Goal: Communication & Community: Answer question/provide support

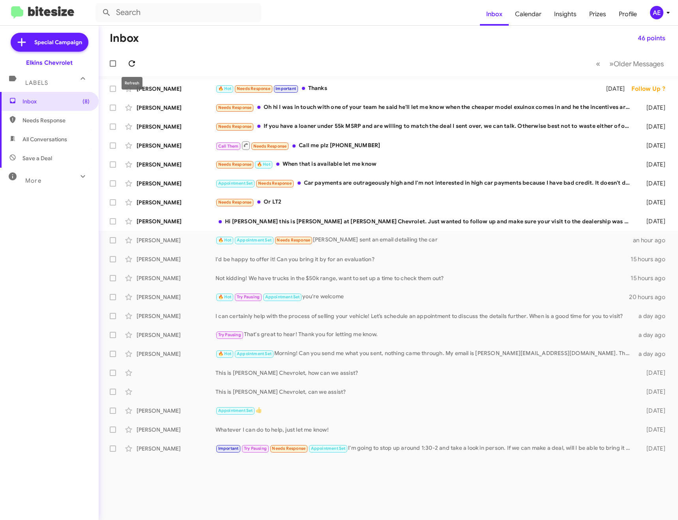
click at [136, 63] on icon at bounding box center [131, 63] width 9 height 9
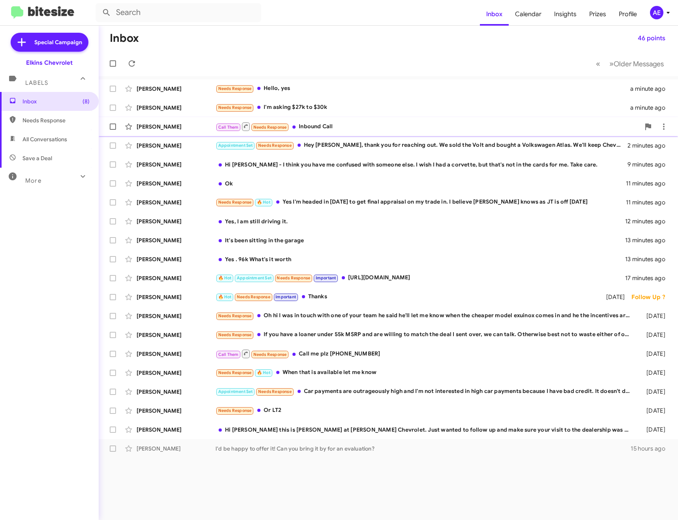
click at [347, 127] on div "Call Them Needs Response Inbound Call" at bounding box center [427, 126] width 424 height 10
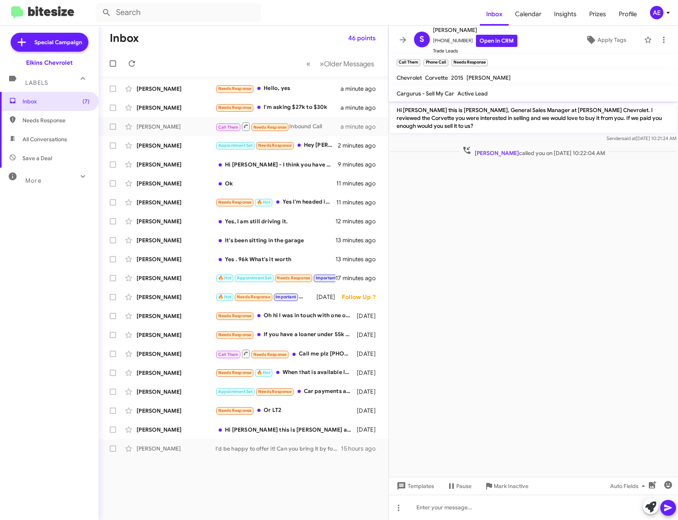
click at [507, 487] on span "Mark Inactive" at bounding box center [510, 486] width 35 height 14
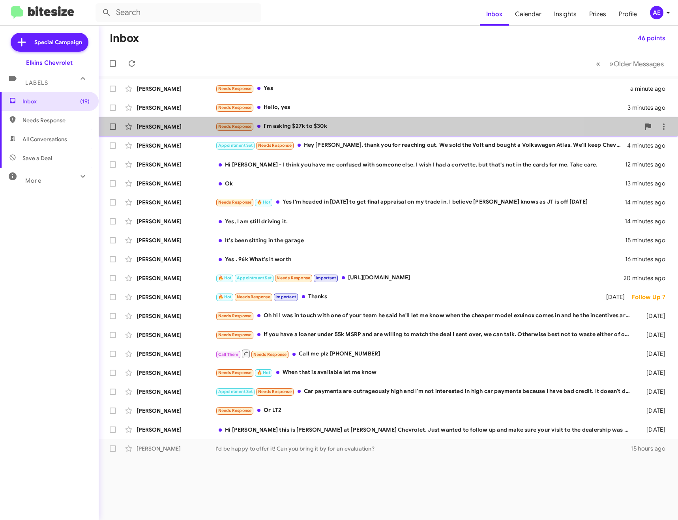
click at [280, 131] on div "Needs Response I'm asking $27k to $30k" at bounding box center [427, 126] width 424 height 9
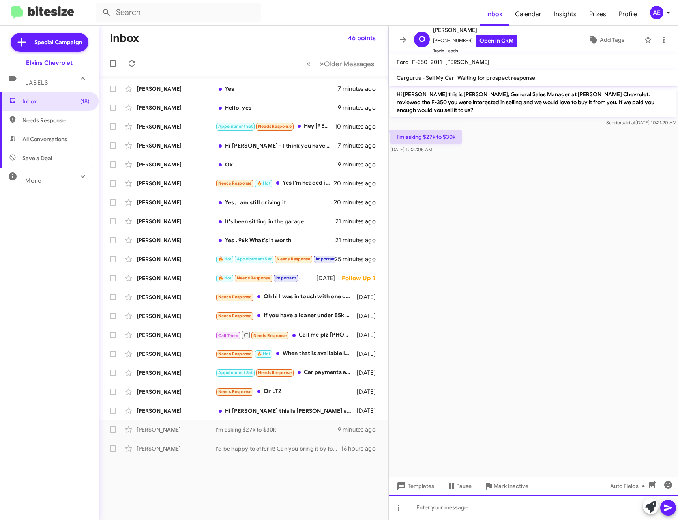
click at [436, 503] on div at bounding box center [532, 507] width 289 height 25
click at [403, 41] on icon at bounding box center [402, 39] width 9 height 9
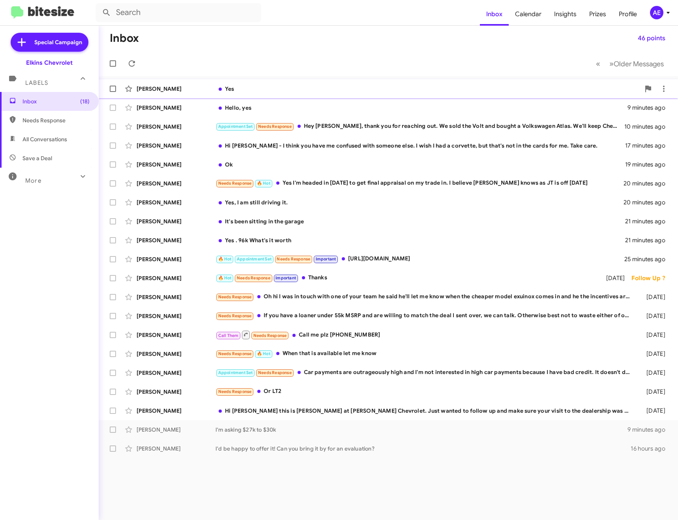
click at [265, 80] on span "[PERSON_NAME] Yes 7 minutes ago" at bounding box center [388, 88] width 579 height 19
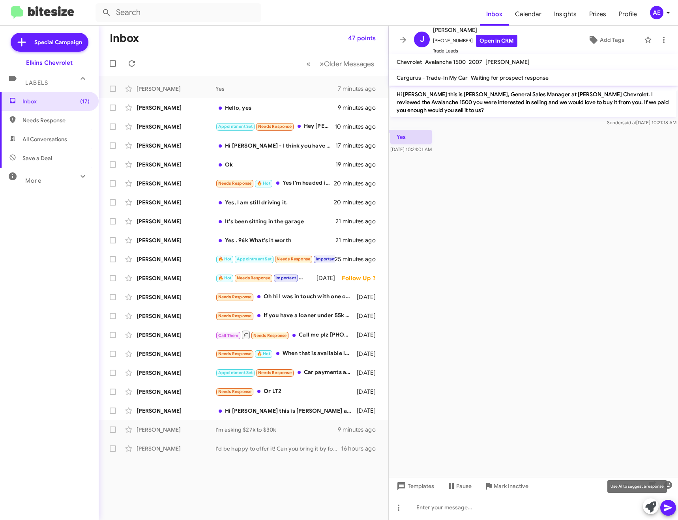
click at [649, 505] on icon at bounding box center [650, 506] width 11 height 11
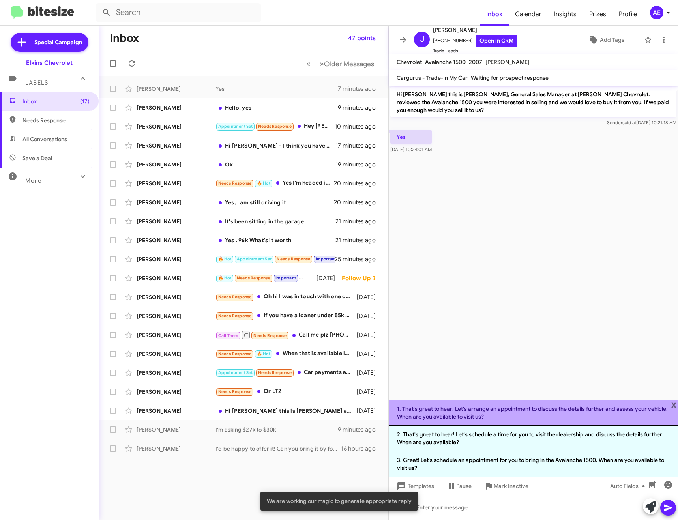
click at [562, 407] on li "1. That's great to hear! Let's arrange an appointment to discuss the details fu…" at bounding box center [532, 412] width 289 height 26
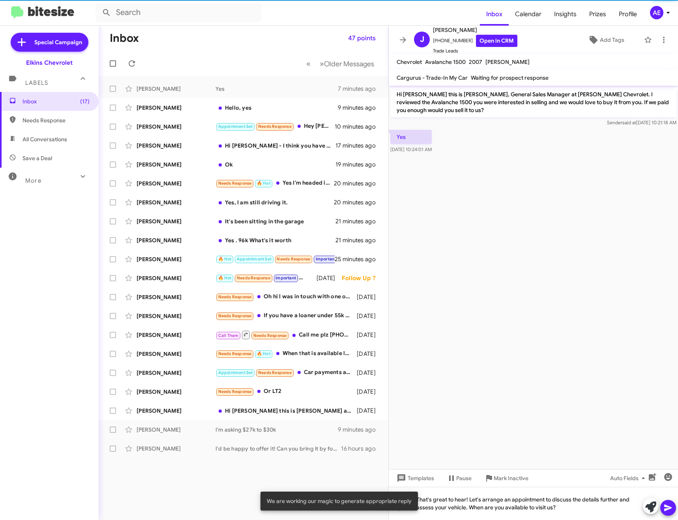
click at [666, 505] on mat-tooltip-component "Insert Media" at bounding box center [651, 497] width 40 height 24
click at [666, 508] on mat-tooltip-component "Insert emoji (Ctrl+Shift+2)" at bounding box center [639, 497] width 64 height 24
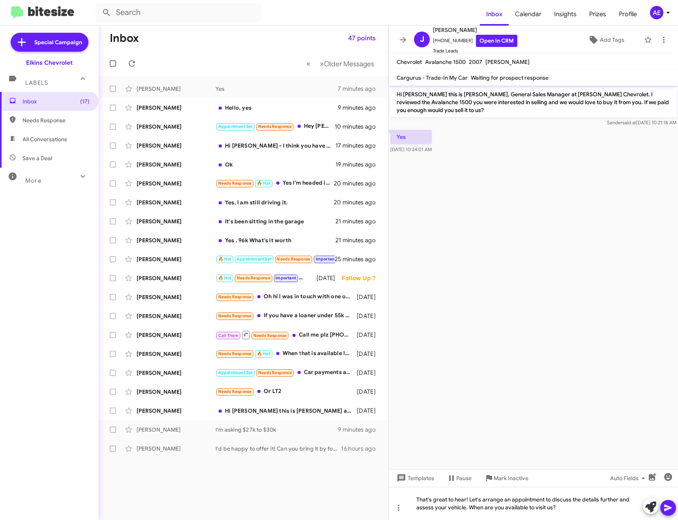
click at [671, 511] on icon at bounding box center [667, 507] width 9 height 9
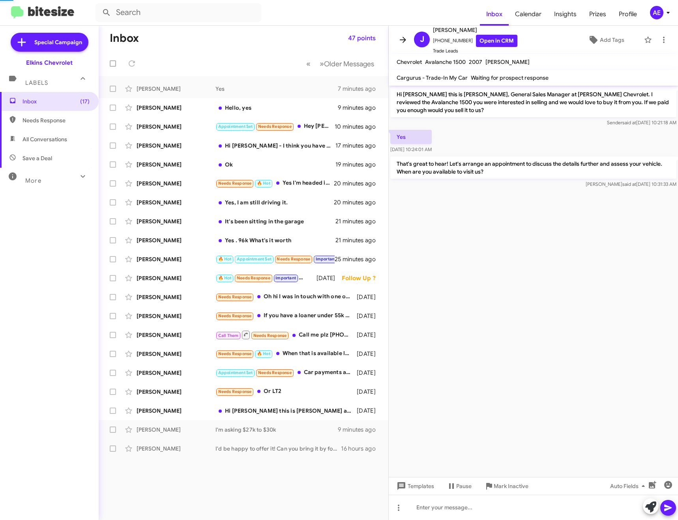
click at [399, 38] on icon at bounding box center [402, 39] width 9 height 9
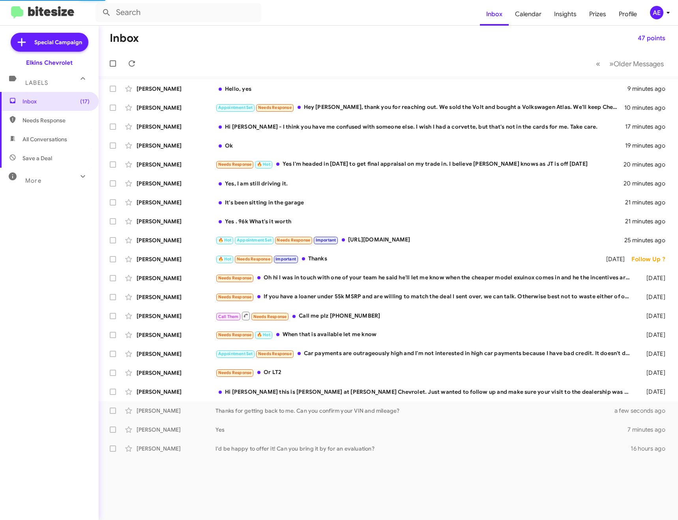
click at [278, 105] on small "Needs Response" at bounding box center [274, 107] width 37 height 7
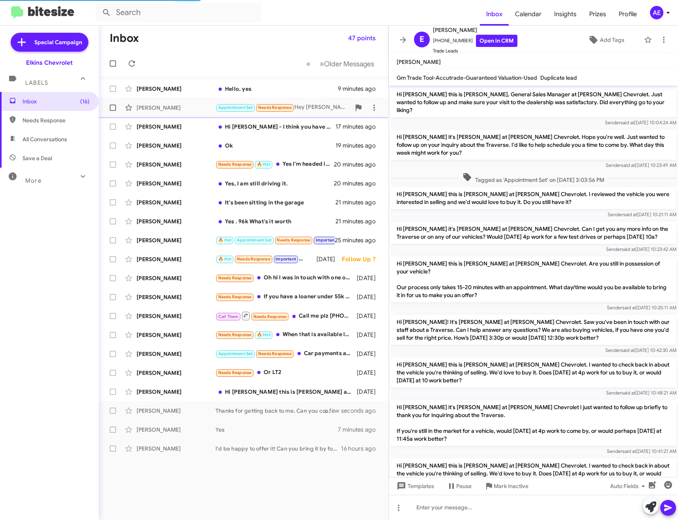
scroll to position [144, 0]
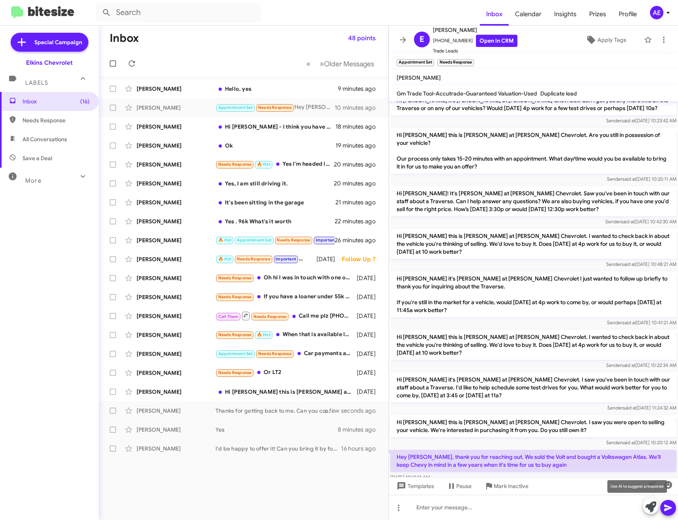
click at [645, 506] on icon at bounding box center [650, 506] width 11 height 11
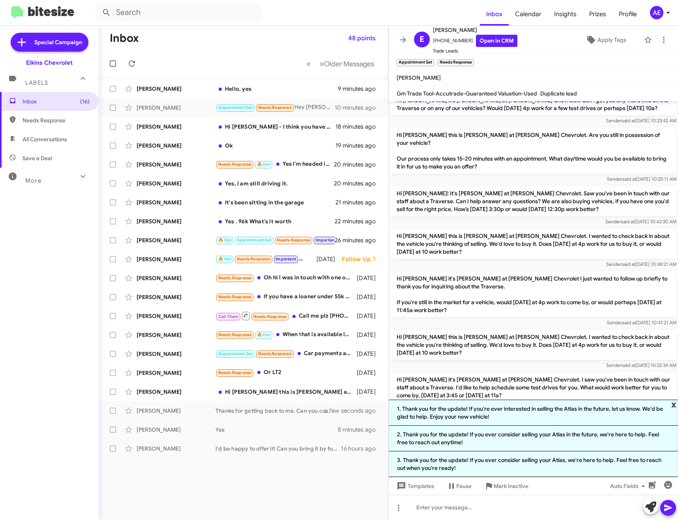
click at [674, 404] on span "x" at bounding box center [673, 403] width 5 height 9
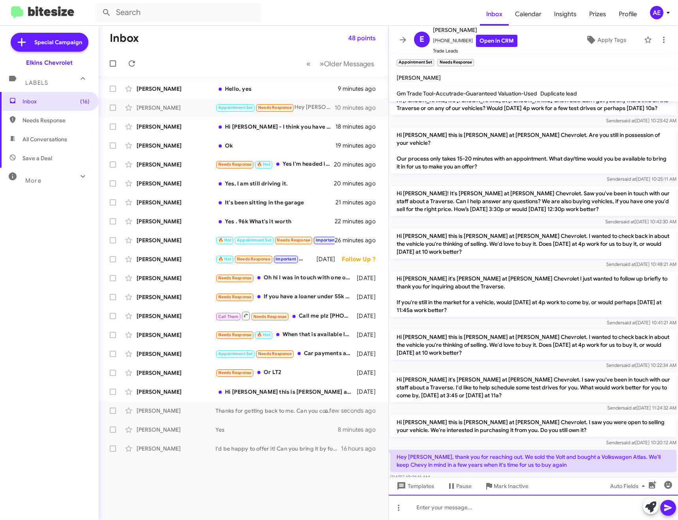
click at [483, 513] on div at bounding box center [532, 507] width 289 height 25
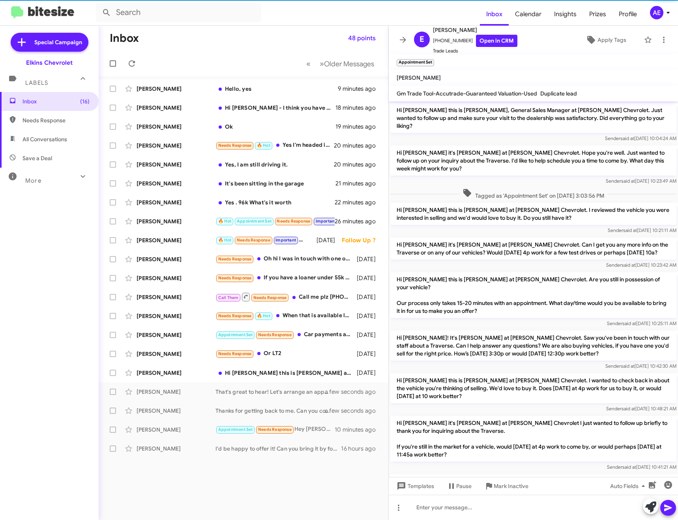
click at [504, 484] on span "Mark Inactive" at bounding box center [510, 486] width 35 height 14
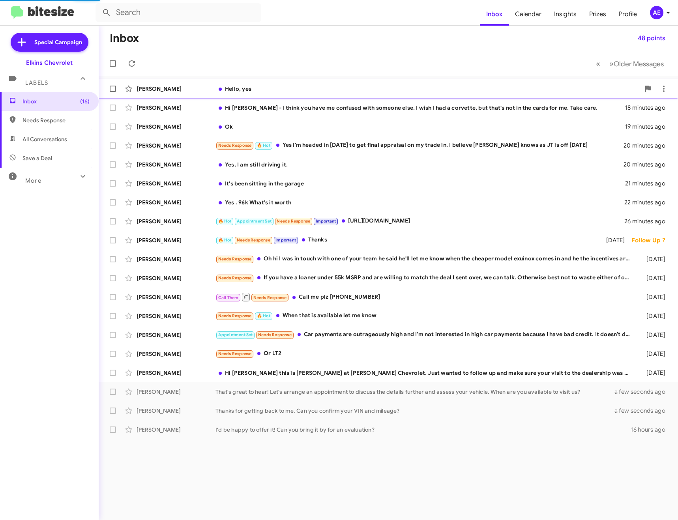
click at [266, 82] on div "[PERSON_NAME] Hello, yes 9 minutes ago" at bounding box center [388, 89] width 566 height 16
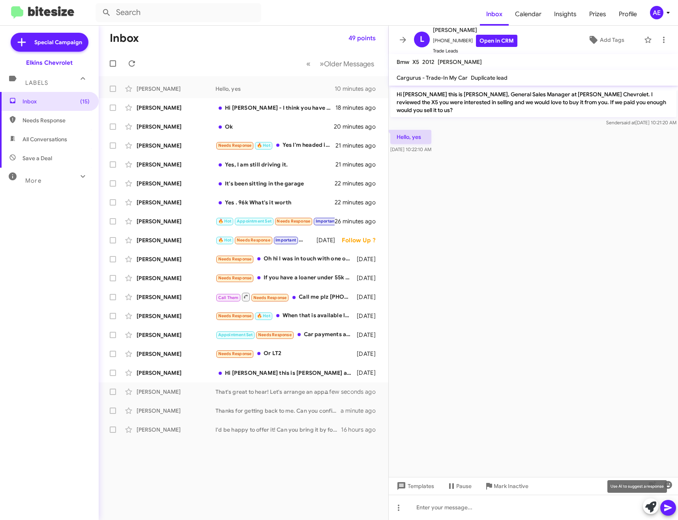
click at [651, 506] on icon at bounding box center [650, 506] width 11 height 11
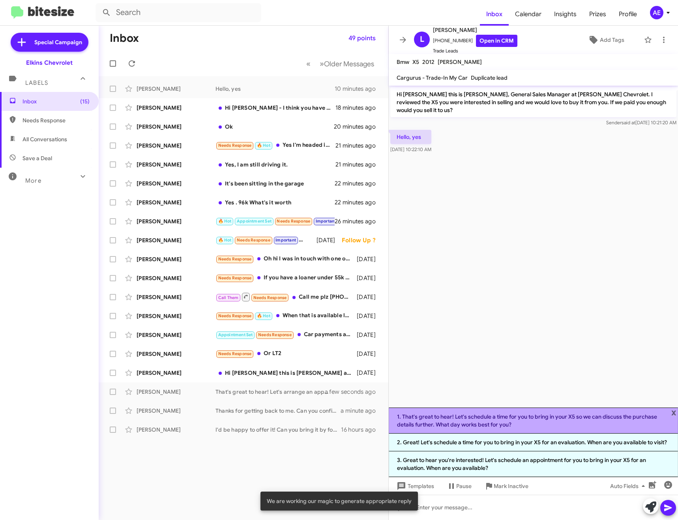
click at [564, 413] on li "1. That's great to hear! Let's schedule a time for you to bring in your X5 so w…" at bounding box center [532, 420] width 289 height 26
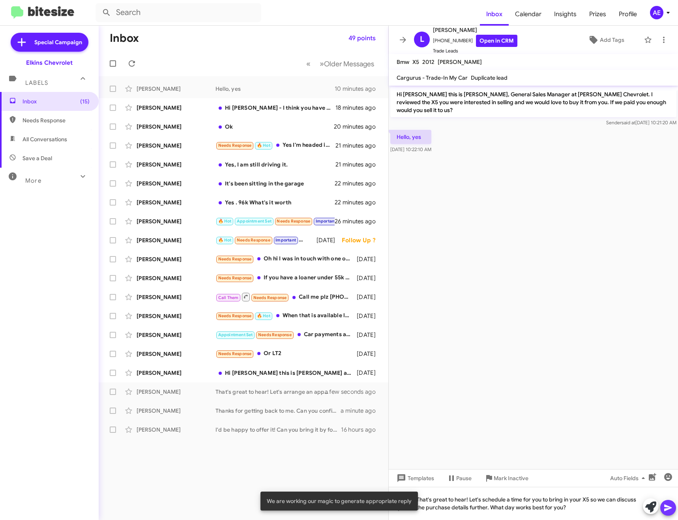
click at [671, 508] on icon at bounding box center [667, 507] width 7 height 7
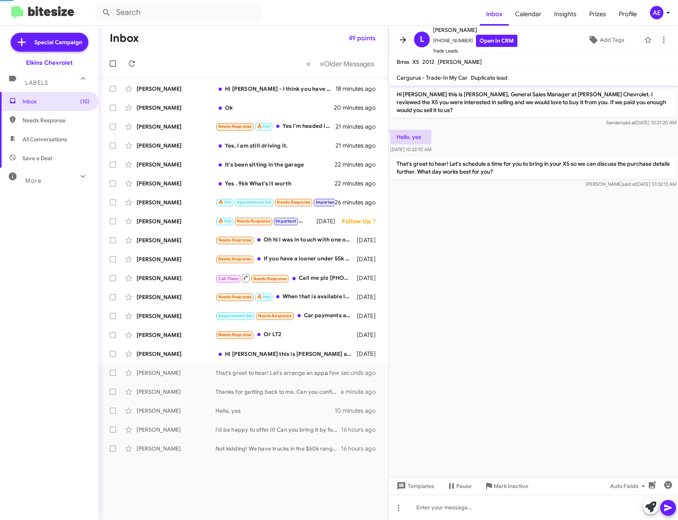
click at [404, 42] on icon at bounding box center [402, 39] width 9 height 9
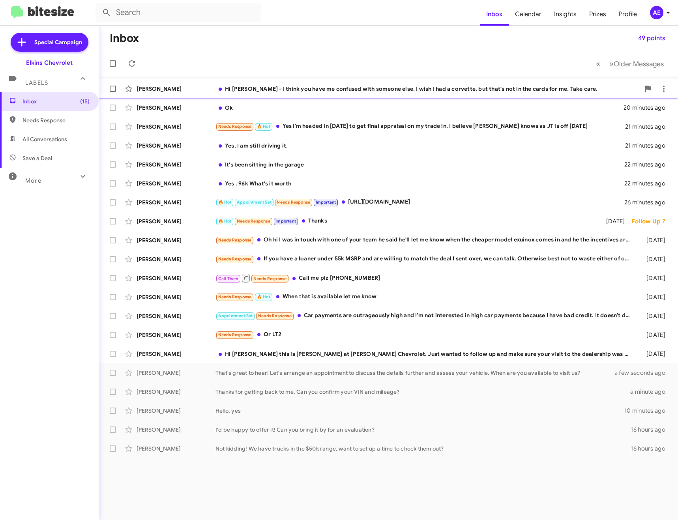
click at [425, 84] on div "[PERSON_NAME] Hi [PERSON_NAME] - I think you have me confused with someone else…" at bounding box center [388, 89] width 566 height 16
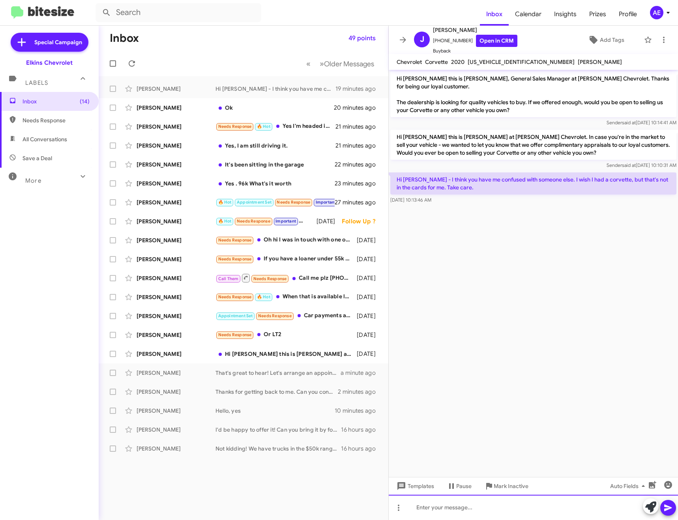
click at [526, 510] on div at bounding box center [532, 507] width 289 height 25
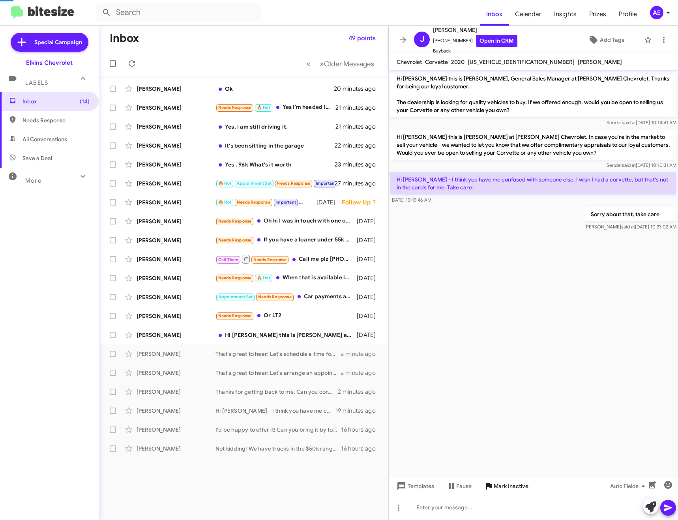
click at [518, 487] on span "Mark Inactive" at bounding box center [510, 486] width 35 height 14
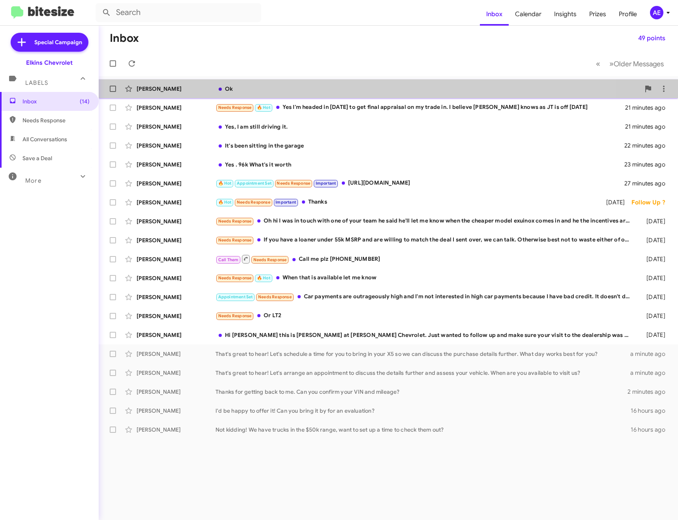
click at [295, 93] on div "[PERSON_NAME] Ok 20 minutes ago" at bounding box center [388, 89] width 566 height 16
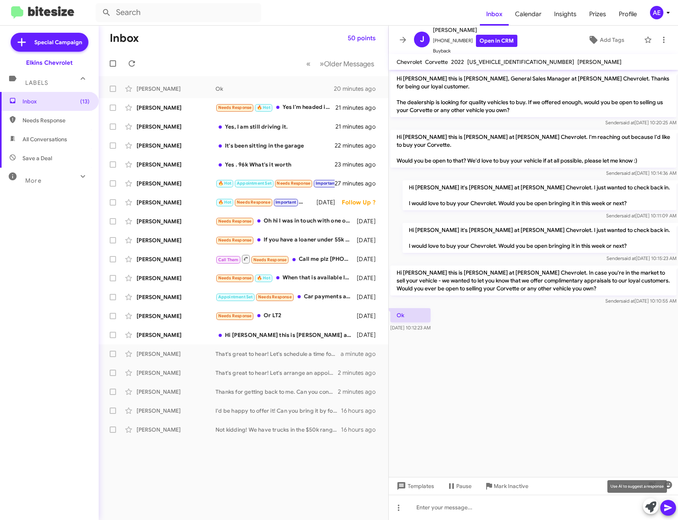
click at [644, 504] on button at bounding box center [650, 506] width 16 height 16
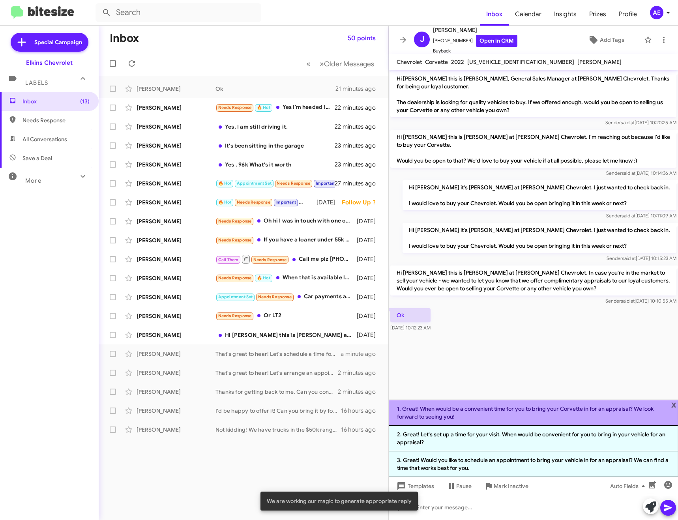
click at [561, 409] on li "1. Great! When would be a convenient time for you to bring your Corvette in for…" at bounding box center [532, 412] width 289 height 26
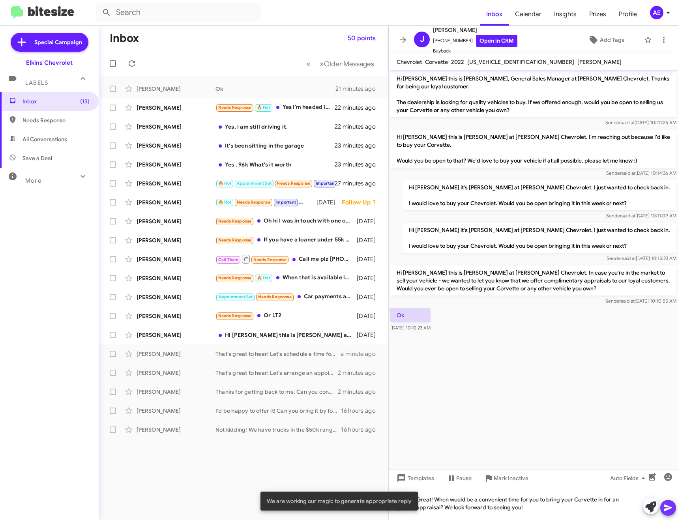
click at [668, 506] on icon at bounding box center [667, 507] width 7 height 7
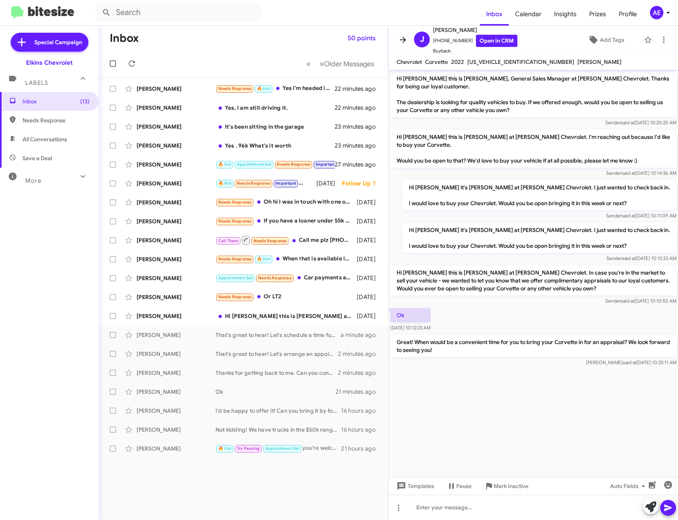
click at [401, 36] on icon at bounding box center [402, 39] width 9 height 9
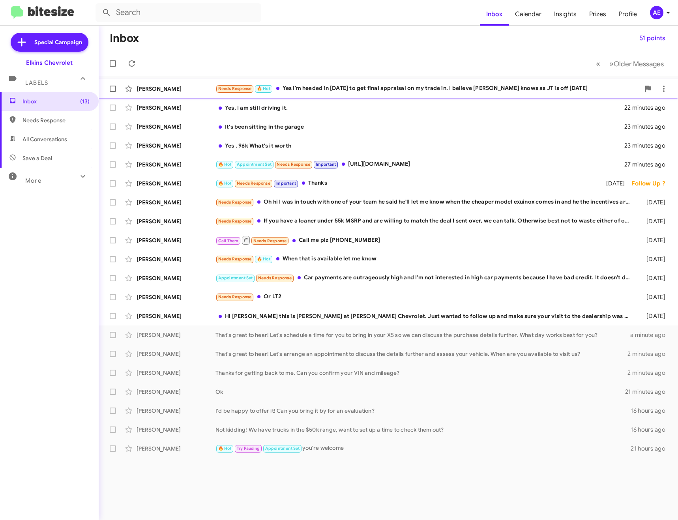
click at [345, 82] on div "[PERSON_NAME] Needs Response 🔥 Hot Yes I'm headed in [DATE] to get final apprai…" at bounding box center [388, 89] width 566 height 16
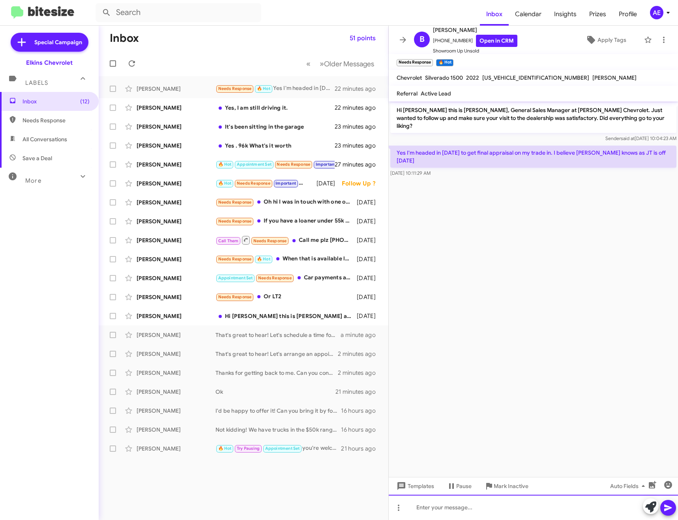
click at [481, 507] on div at bounding box center [532, 507] width 289 height 25
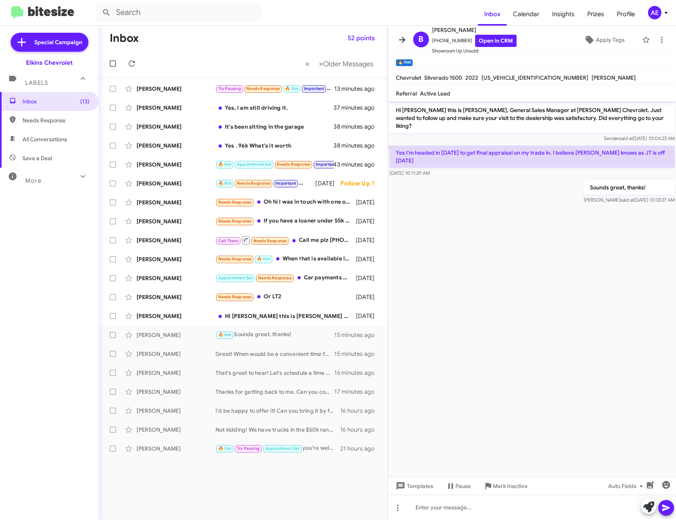
click at [401, 40] on icon at bounding box center [402, 40] width 6 height 6
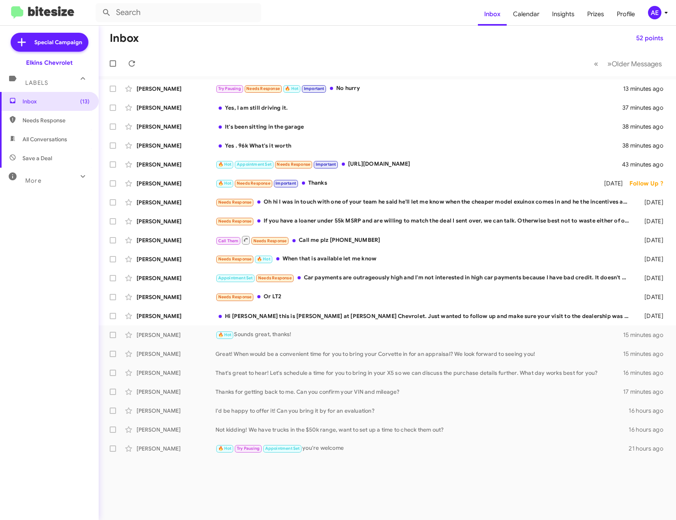
click at [141, 64] on mat-toolbar-row "« Previous » Next Older Messages" at bounding box center [387, 63] width 577 height 25
click at [140, 64] on mat-toolbar-row "« Previous » Next Older Messages" at bounding box center [387, 63] width 577 height 25
click at [136, 63] on icon at bounding box center [131, 63] width 9 height 9
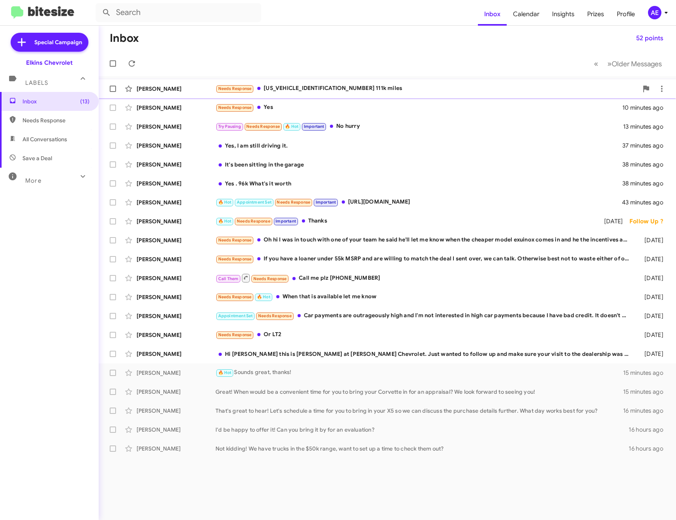
click at [375, 89] on div "Needs Response [US_VEHICLE_IDENTIFICATION_NUMBER] 111k miles" at bounding box center [426, 88] width 422 height 9
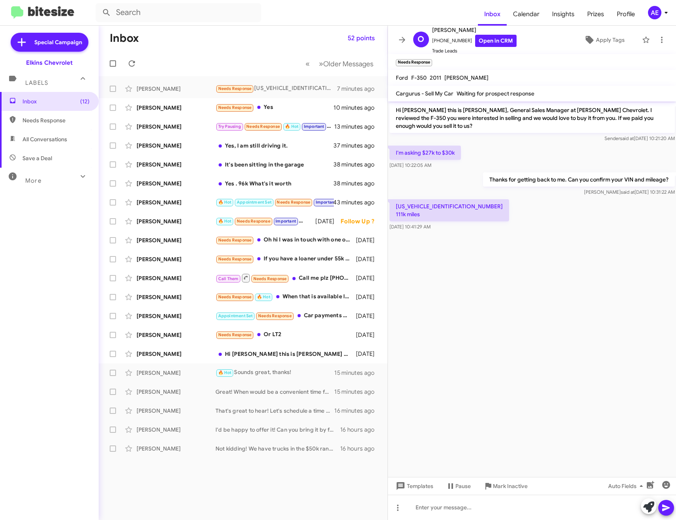
click at [446, 199] on p "[US_VEHICLE_IDENTIFICATION_NUMBER] 111k miles" at bounding box center [448, 210] width 119 height 22
copy p "[US_VEHICLE_IDENTIFICATION_NUMBER]"
click at [439, 500] on div at bounding box center [532, 507] width 288 height 25
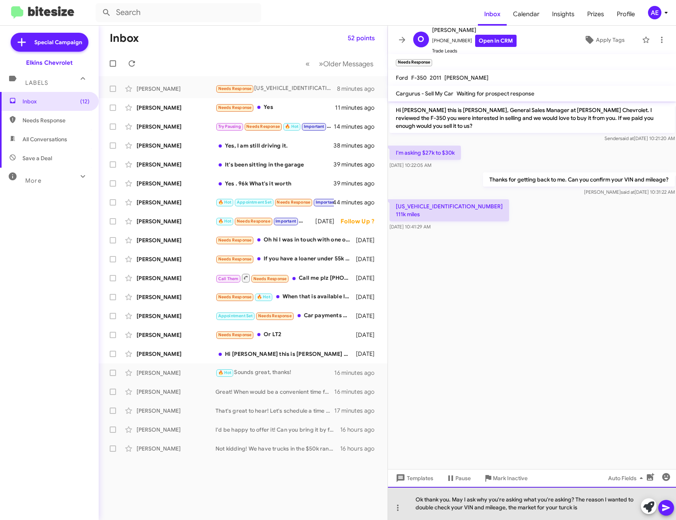
drag, startPoint x: 562, startPoint y: 506, endPoint x: 582, endPoint y: 508, distance: 20.3
click at [582, 508] on div "Ok thank you. May I ask why you're asking what you're asking? The reason I want…" at bounding box center [532, 503] width 288 height 33
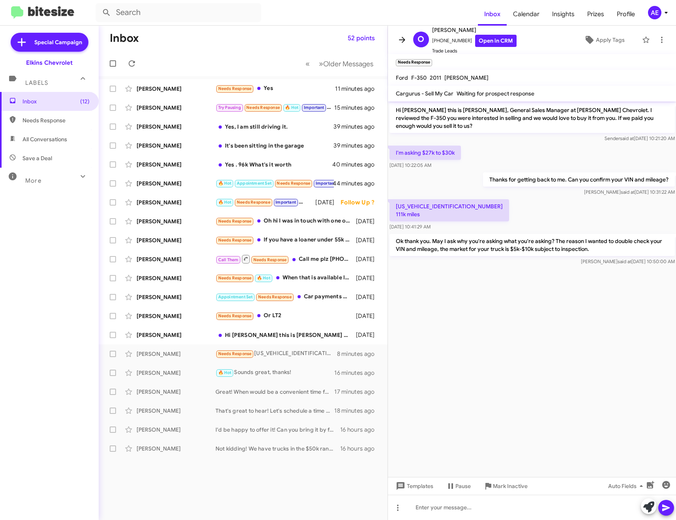
click at [404, 41] on icon at bounding box center [402, 40] width 6 height 6
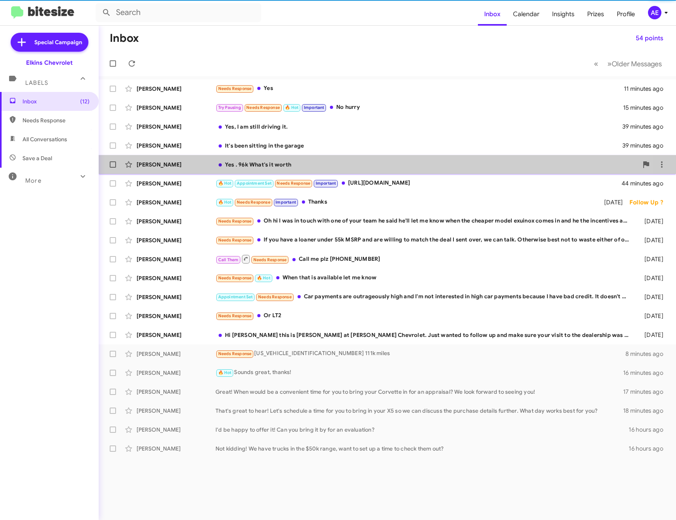
click at [263, 161] on div "Yes . 96k What's it worth" at bounding box center [426, 165] width 422 height 8
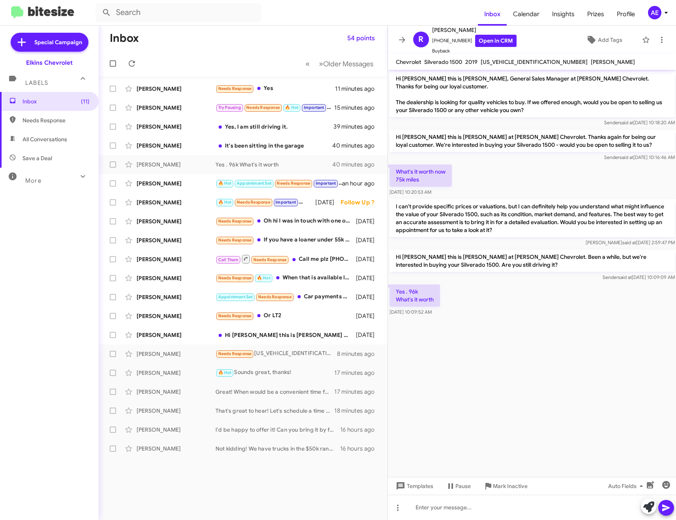
click at [500, 60] on span "[US_VEHICLE_IDENTIFICATION_NUMBER]" at bounding box center [533, 61] width 107 height 7
copy span "[US_VEHICLE_IDENTIFICATION_NUMBER]"
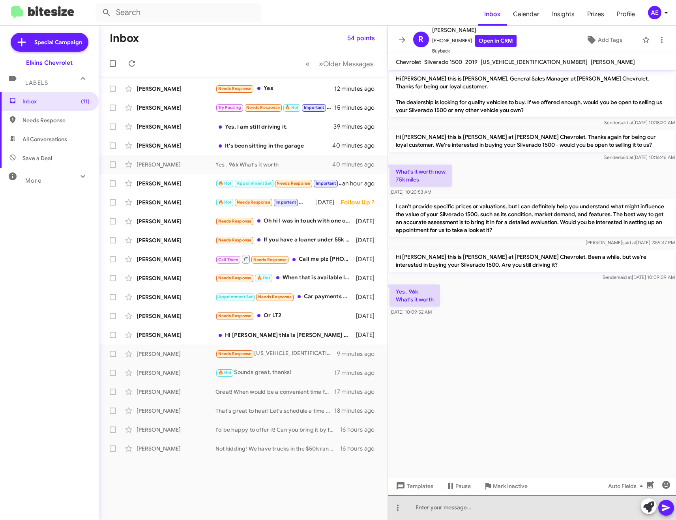
click at [491, 502] on div at bounding box center [532, 507] width 288 height 25
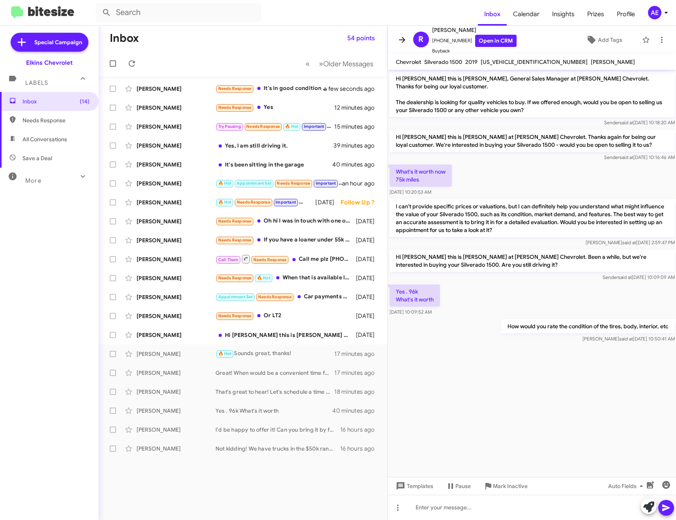
click at [404, 43] on icon at bounding box center [401, 39] width 9 height 9
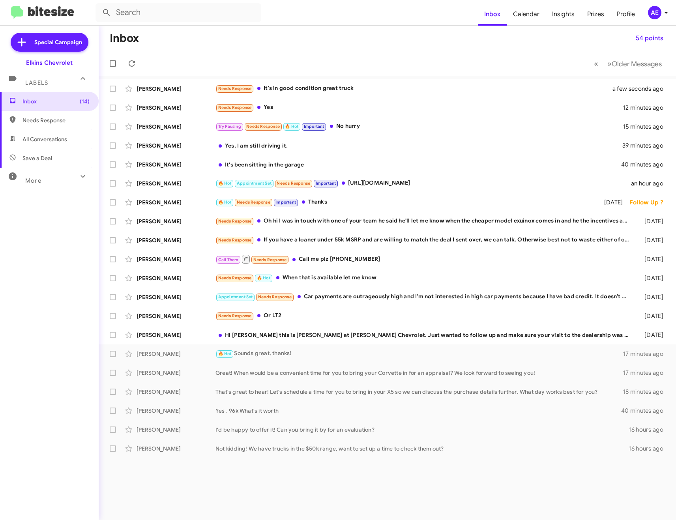
click at [380, 78] on mat-action-list "[PERSON_NAME] Needs Response It's in good condition great truck a few seconds a…" at bounding box center [387, 267] width 577 height 382
click at [379, 82] on div "[PERSON_NAME] Needs Response It's in good condition great truck a few seconds a…" at bounding box center [387, 89] width 564 height 16
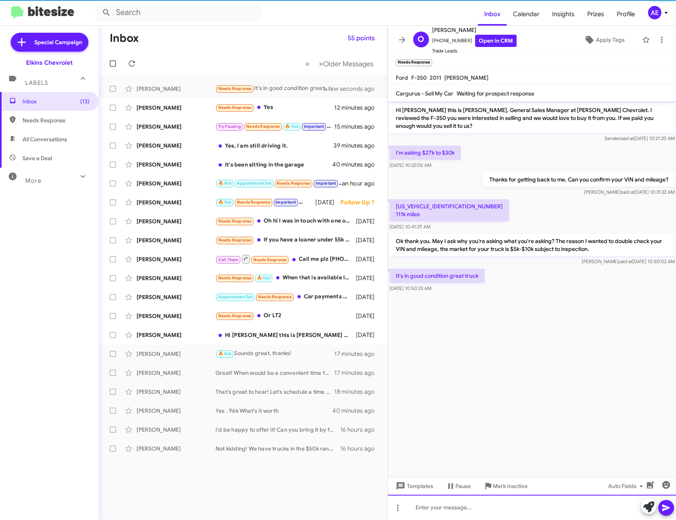
click at [507, 514] on div at bounding box center [532, 507] width 288 height 25
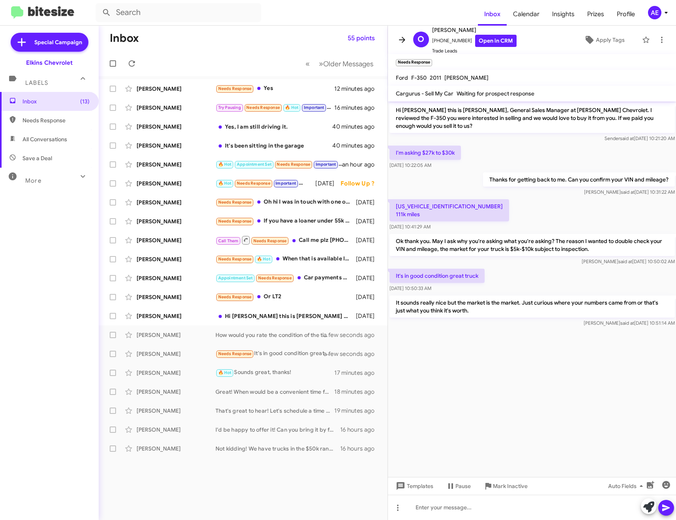
click at [400, 33] on button at bounding box center [402, 40] width 16 height 16
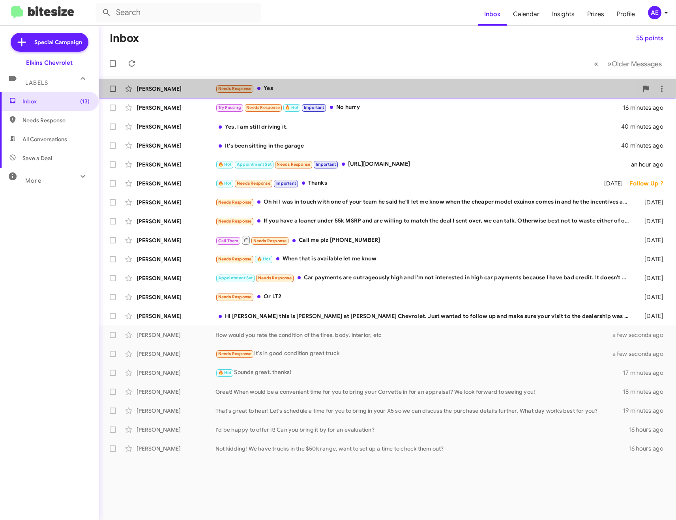
click at [306, 85] on div "Needs Response Yes" at bounding box center [426, 88] width 422 height 9
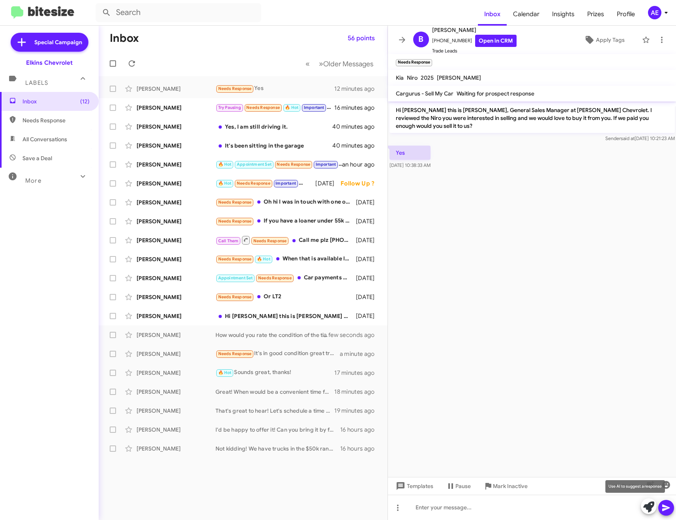
click at [646, 504] on icon at bounding box center [648, 506] width 11 height 11
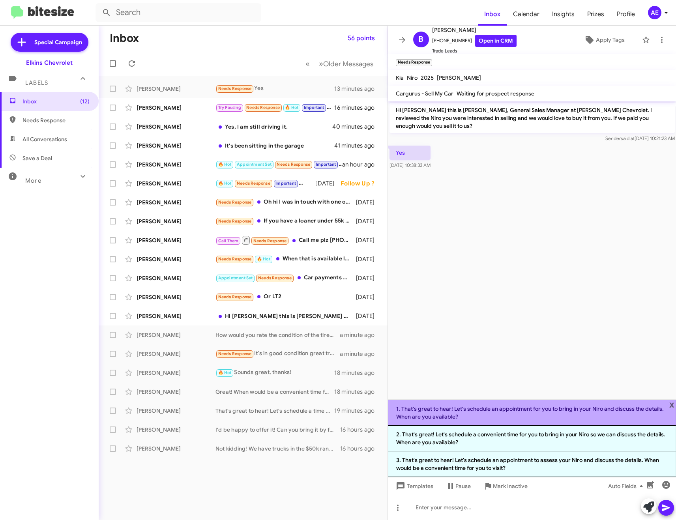
click at [507, 411] on li "1. That's great to hear! Let's schedule an appointment for you to bring in your…" at bounding box center [532, 412] width 288 height 26
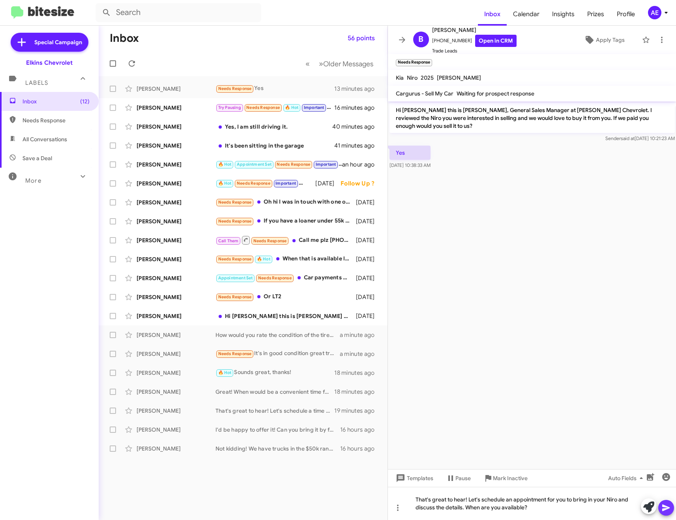
click at [668, 506] on icon at bounding box center [665, 507] width 9 height 9
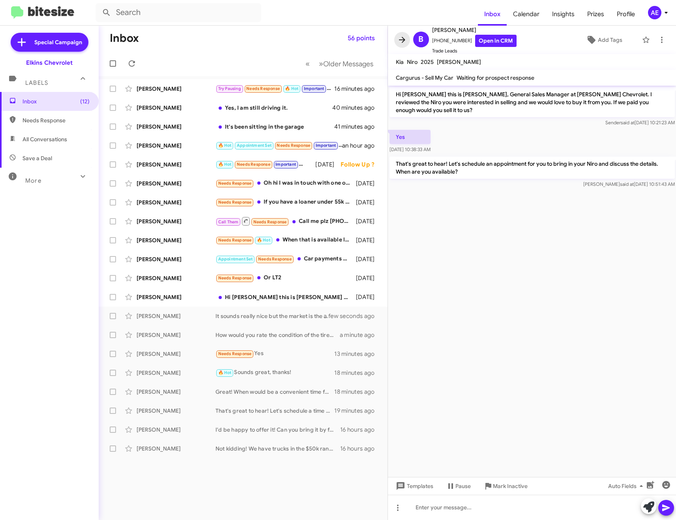
click at [403, 37] on icon at bounding box center [401, 39] width 9 height 9
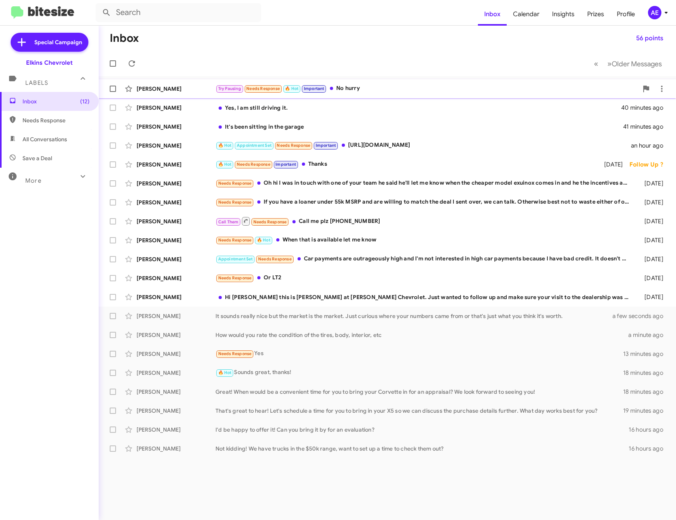
click at [375, 84] on div "[PERSON_NAME] Try Pausing Needs Response 🔥 Hot Important No hurry 16 minutes ago" at bounding box center [387, 89] width 564 height 16
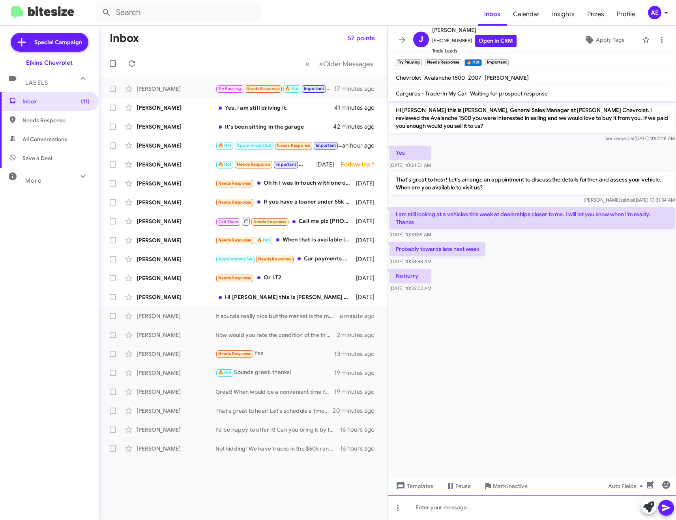
click at [505, 511] on div at bounding box center [532, 507] width 288 height 25
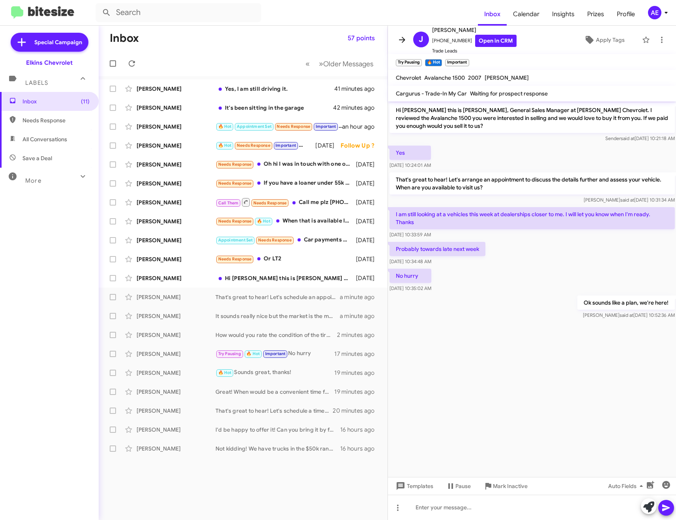
click at [408, 39] on span at bounding box center [402, 39] width 16 height 9
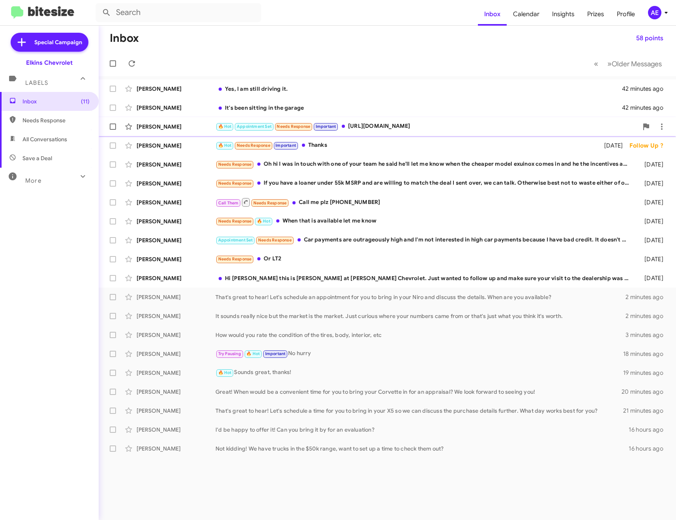
click at [389, 127] on div "🔥 Hot Appointment Set Needs Response Important [URL][DOMAIN_NAME]" at bounding box center [426, 126] width 422 height 9
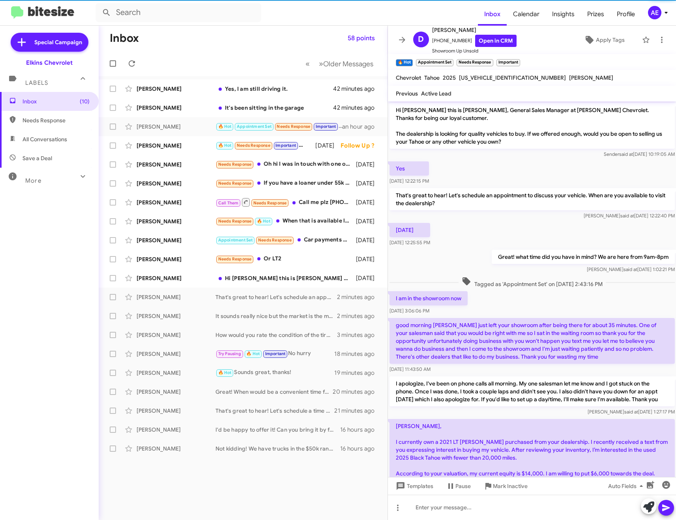
scroll to position [233, 0]
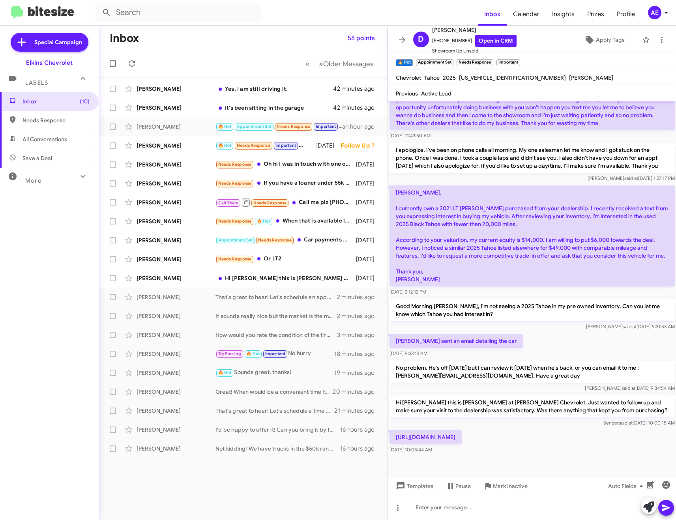
click at [461, 444] on p "[URL][DOMAIN_NAME]" at bounding box center [425, 437] width 72 height 14
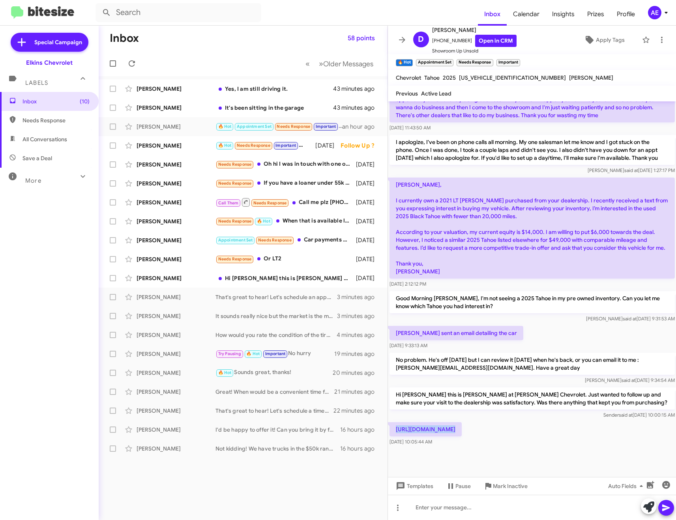
scroll to position [249, 0]
click at [472, 406] on p "Hi [PERSON_NAME] this is [PERSON_NAME] at [PERSON_NAME] Chevrolet. Just wanted …" at bounding box center [531, 398] width 285 height 22
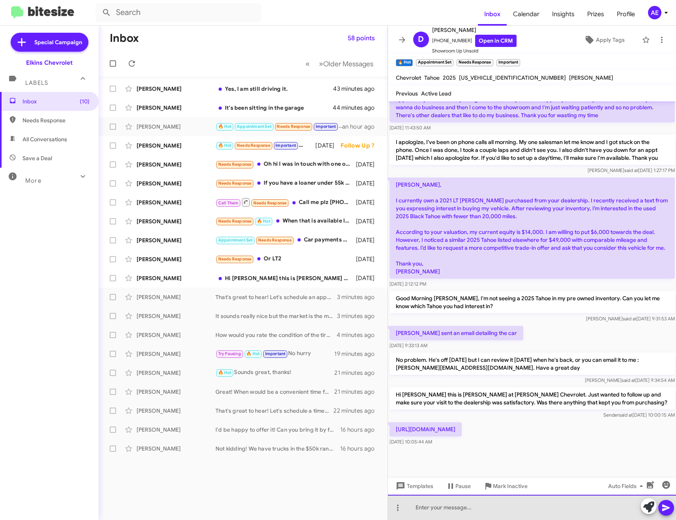
click at [444, 508] on div at bounding box center [532, 507] width 288 height 25
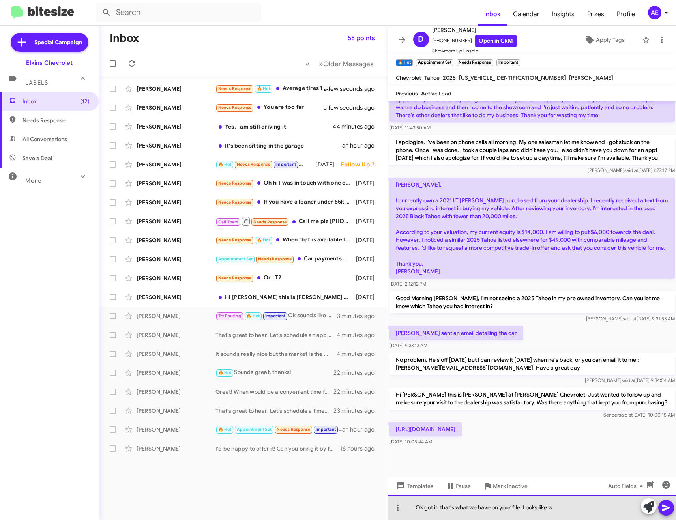
click at [586, 510] on div "Ok got it, that's what we have on your file. Looks like w" at bounding box center [532, 507] width 288 height 25
drag, startPoint x: 523, startPoint y: 508, endPoint x: 562, endPoint y: 506, distance: 39.1
click at [562, 506] on div "Ok got it, that's what we have on your file. Looks like w" at bounding box center [532, 507] width 288 height 25
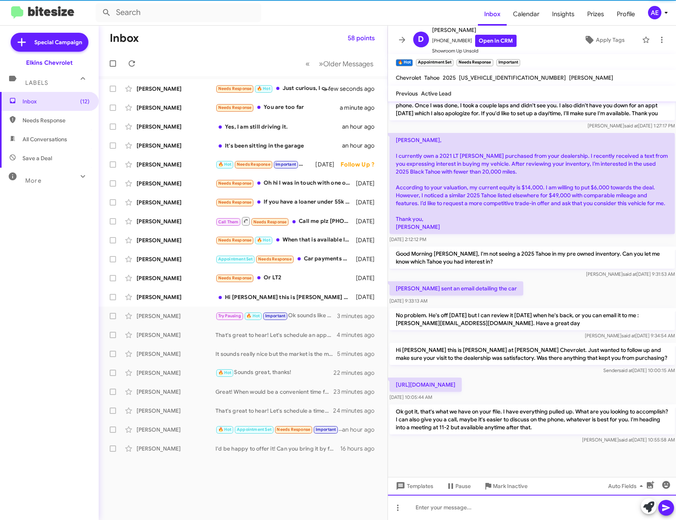
scroll to position [294, 0]
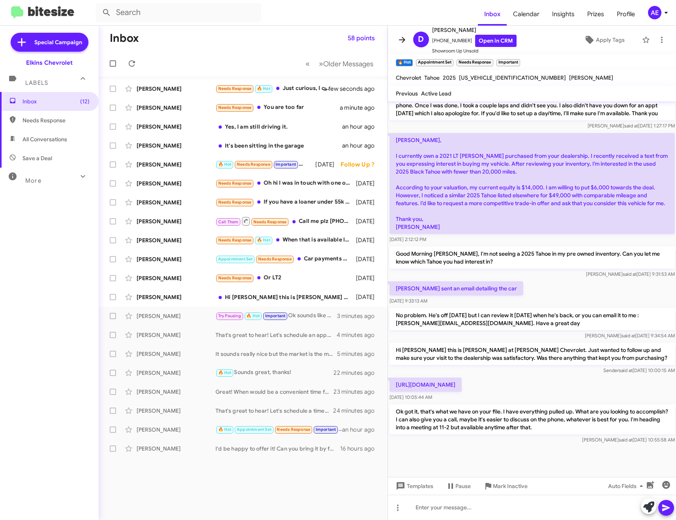
click at [401, 37] on icon at bounding box center [401, 39] width 9 height 9
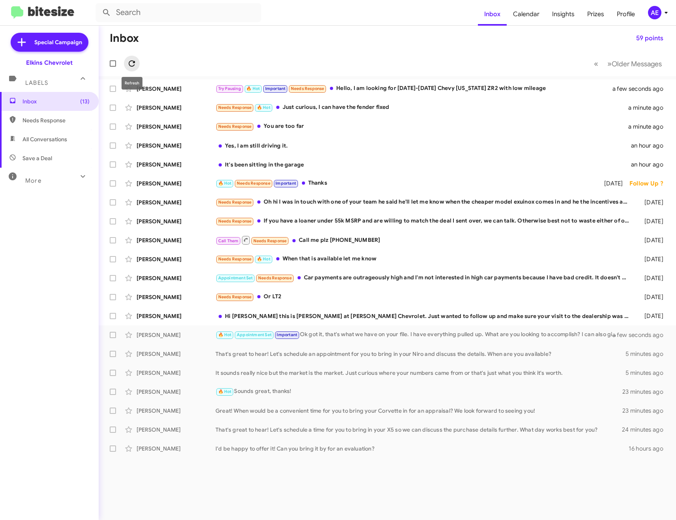
click at [133, 65] on icon at bounding box center [131, 63] width 9 height 9
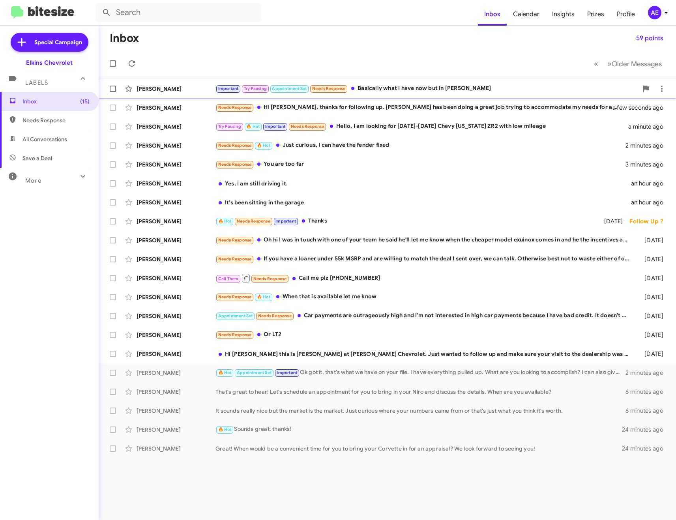
click at [406, 81] on div "[PERSON_NAME] Important Try Pausing Appointment Set Needs Response Basically wh…" at bounding box center [387, 89] width 564 height 16
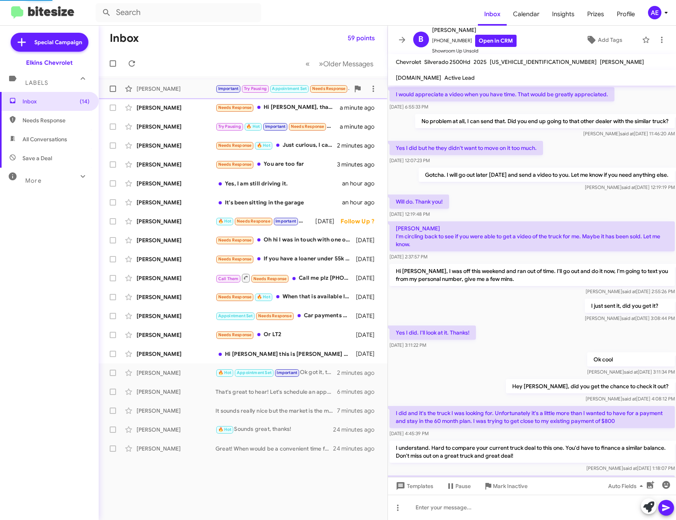
scroll to position [275, 0]
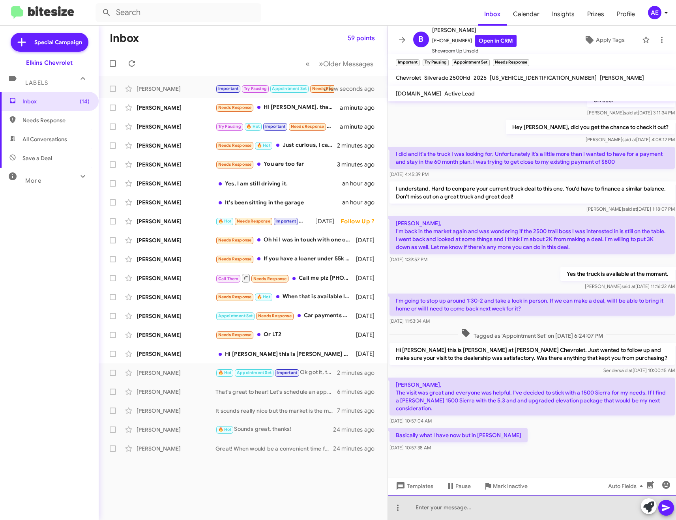
click at [452, 504] on div at bounding box center [532, 507] width 288 height 25
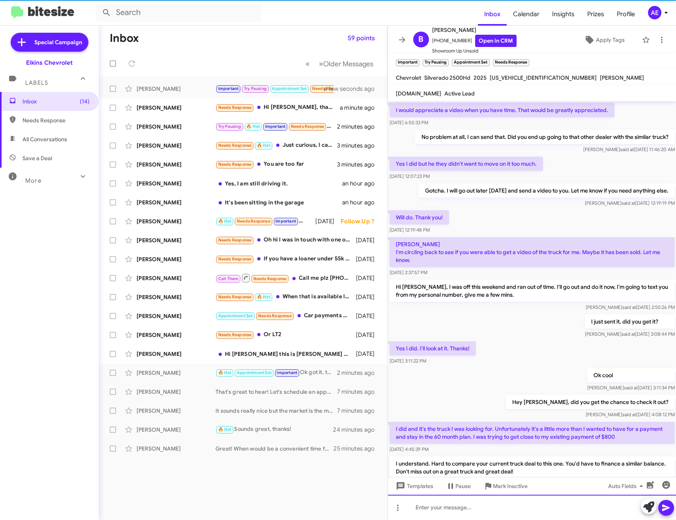
scroll to position [39, 0]
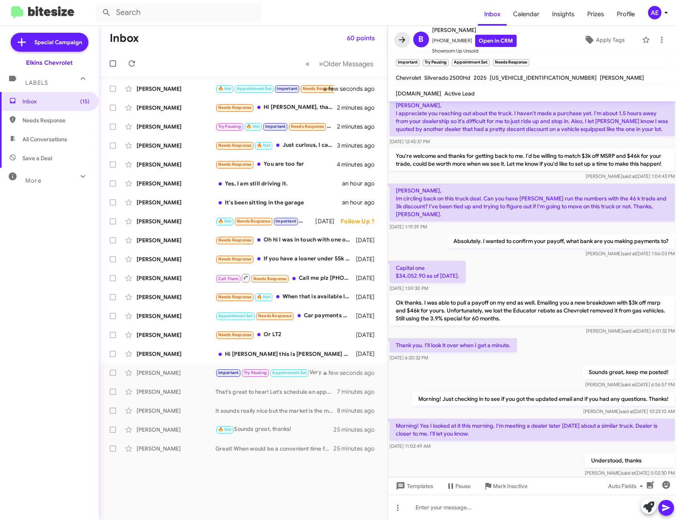
click at [405, 40] on icon at bounding box center [401, 39] width 9 height 9
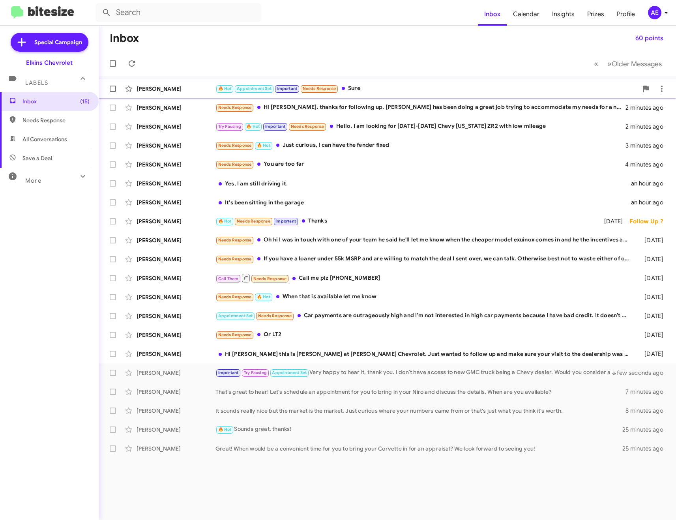
click at [376, 87] on div "🔥 Hot Appointment Set Important Needs Response Sure" at bounding box center [426, 88] width 422 height 9
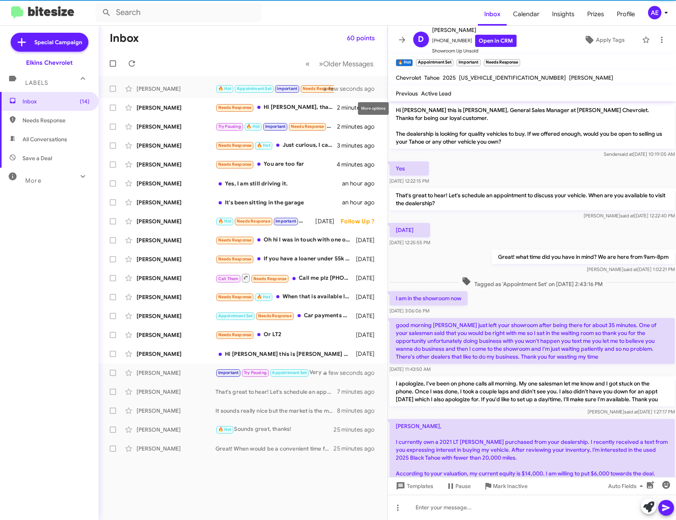
scroll to position [307, 0]
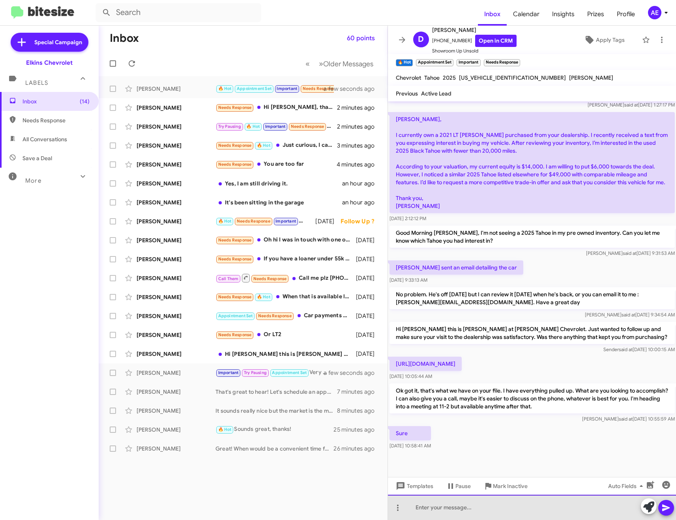
click at [467, 512] on div at bounding box center [532, 507] width 288 height 25
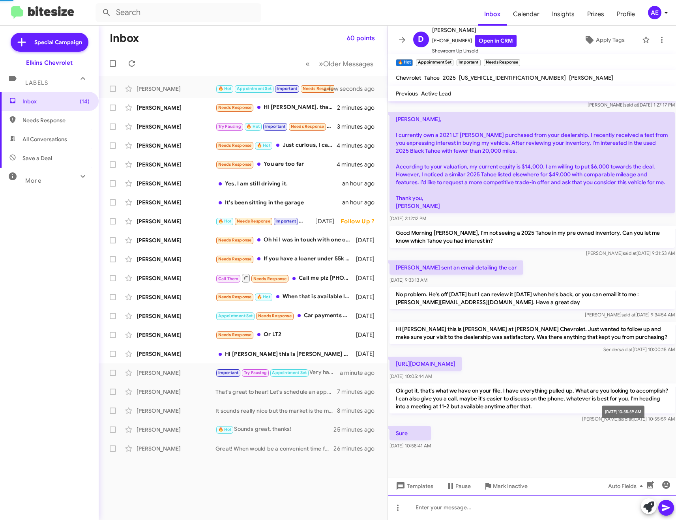
scroll to position [0, 0]
